Goal: Task Accomplishment & Management: Complete application form

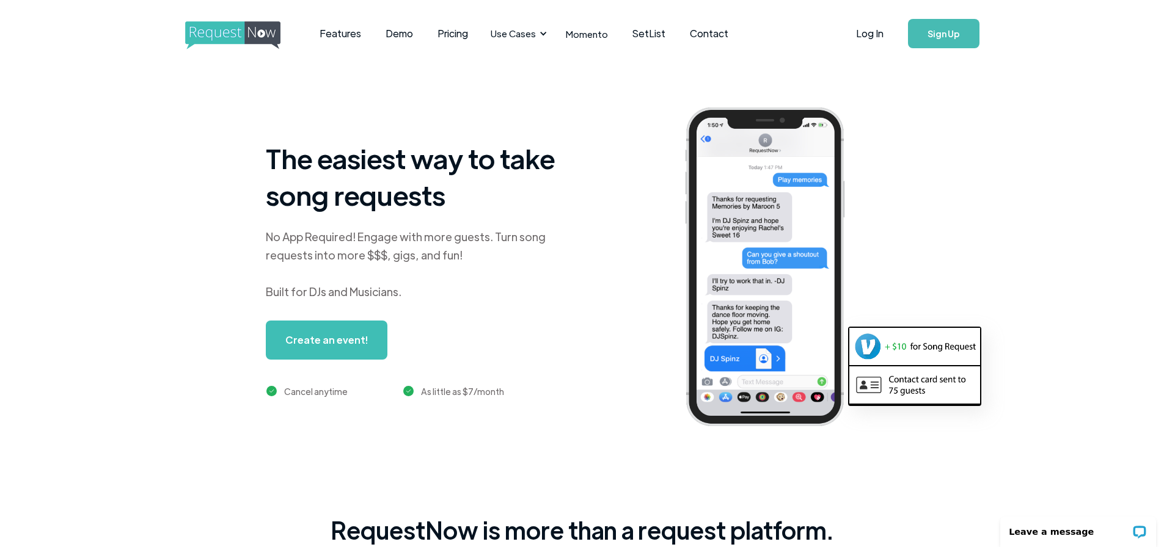
click at [357, 342] on link "Create an event!" at bounding box center [327, 340] width 122 height 39
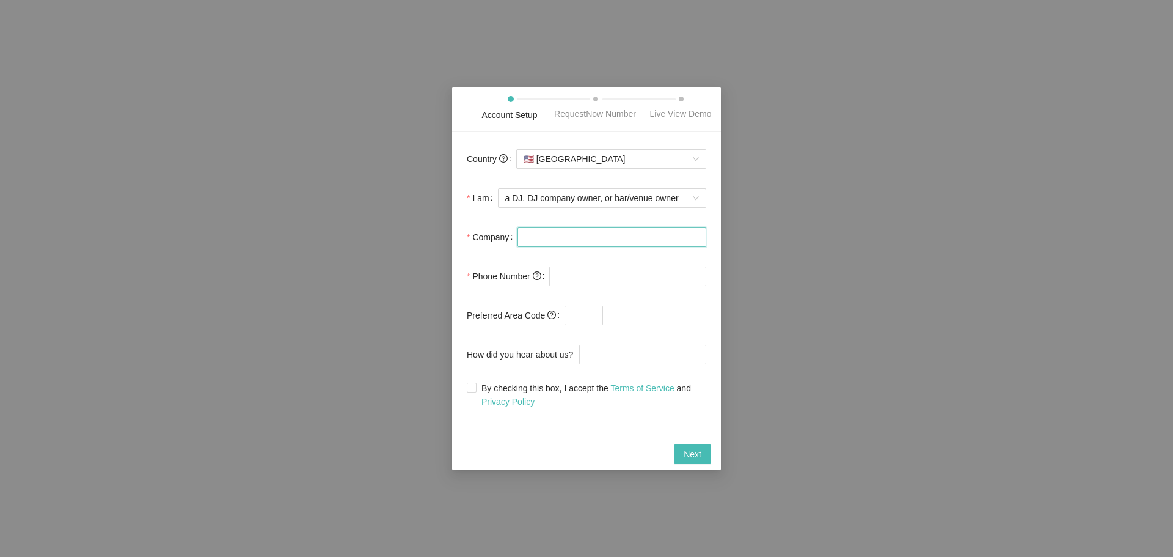
click at [595, 245] on input "Company" at bounding box center [611, 237] width 189 height 20
click at [651, 467] on div "Next" at bounding box center [586, 453] width 269 height 32
click at [696, 453] on span "Next" at bounding box center [693, 453] width 18 height 13
